Goal: Information Seeking & Learning: Learn about a topic

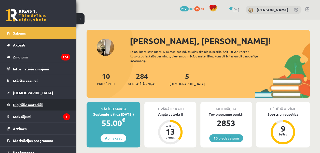
click at [33, 107] on link "Digitālie materiāli" at bounding box center [38, 105] width 63 height 12
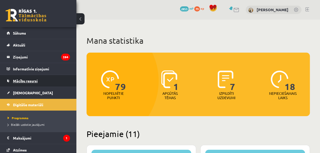
click at [30, 82] on span "Mācību resursi" at bounding box center [25, 81] width 25 height 5
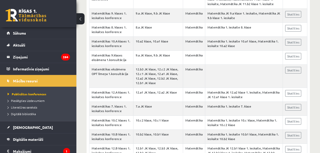
scroll to position [1223, 0]
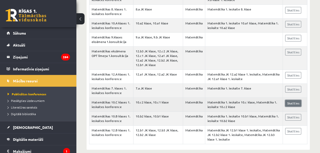
click at [290, 100] on link "Skatīties" at bounding box center [293, 103] width 16 height 7
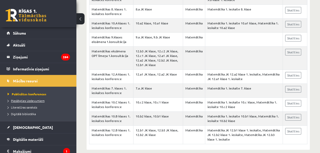
click at [15, 100] on span "Pieslēgties Uzdevumiem" at bounding box center [26, 101] width 37 height 4
